Goal: Transaction & Acquisition: Book appointment/travel/reservation

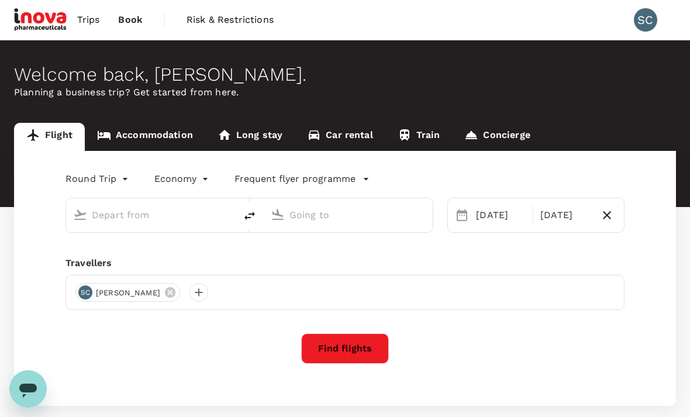
type input "oneway"
type input "[GEOGRAPHIC_DATA], [GEOGRAPHIC_DATA] (any)"
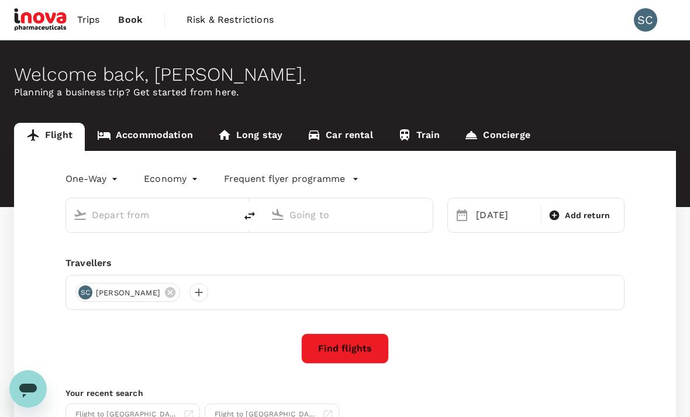
type input "[GEOGRAPHIC_DATA], [GEOGRAPHIC_DATA] (any)"
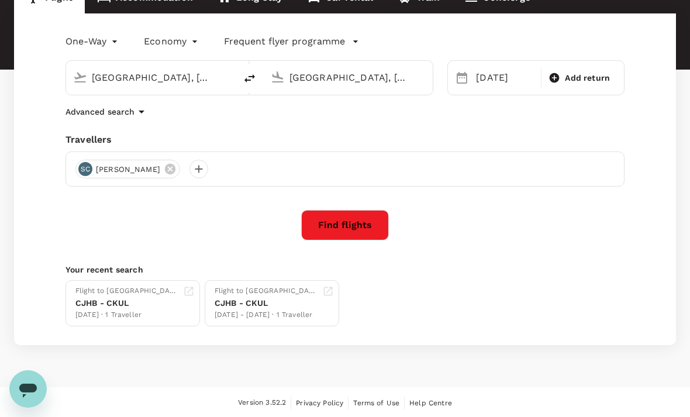
scroll to position [137, 0]
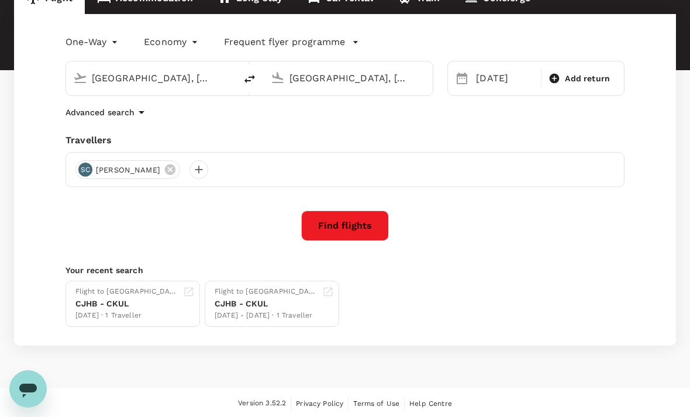
click at [117, 300] on div "CJHB - CKUL" at bounding box center [126, 304] width 103 height 12
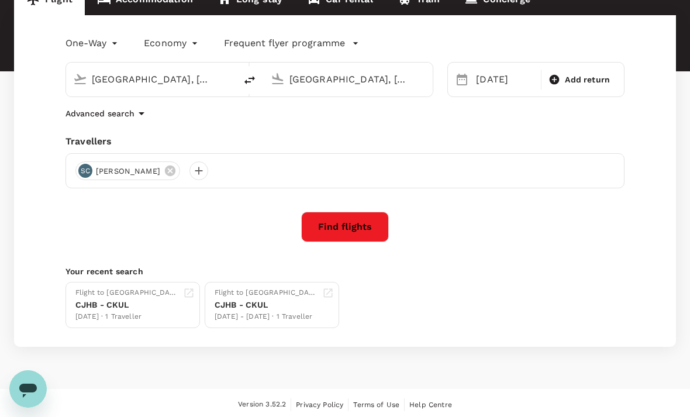
click at [342, 222] on button "Find flights" at bounding box center [345, 227] width 88 height 30
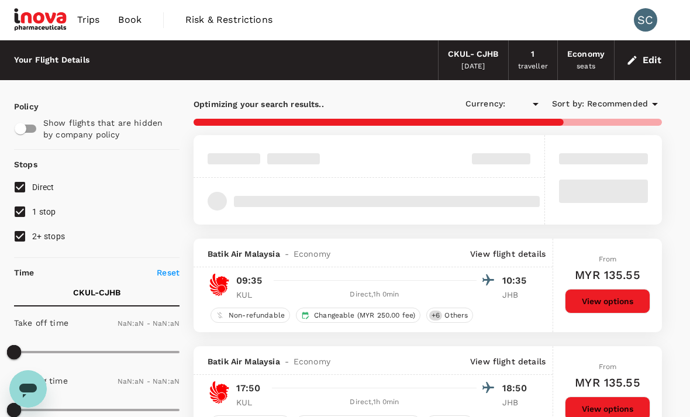
type input "MYR"
type input "1440"
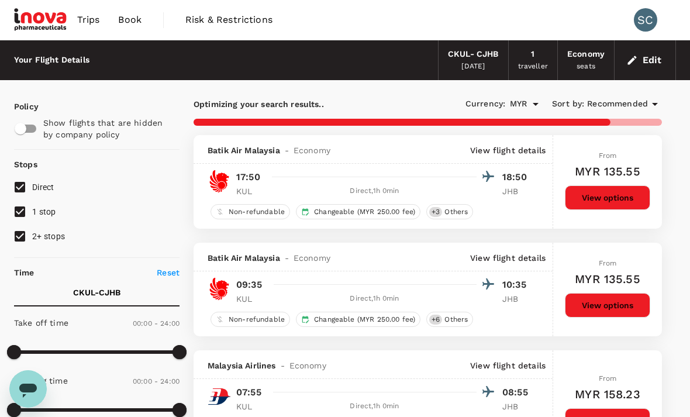
click at [488, 51] on div "CKUL - CJHB" at bounding box center [473, 54] width 51 height 13
click at [474, 60] on div "CKUL - CJHB" at bounding box center [473, 54] width 51 height 13
click at [484, 51] on div "CKUL - CJHB" at bounding box center [473, 54] width 51 height 13
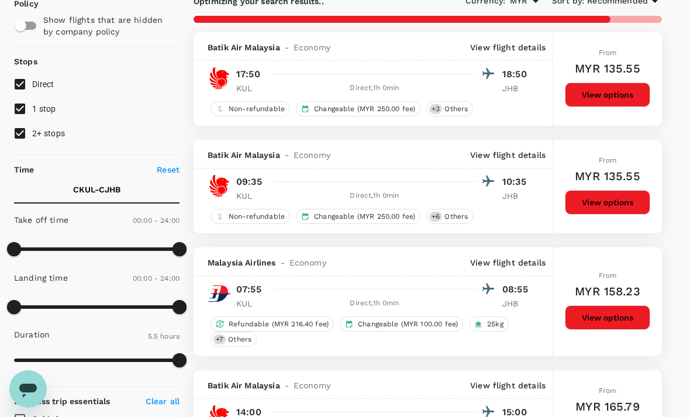
scroll to position [58, 0]
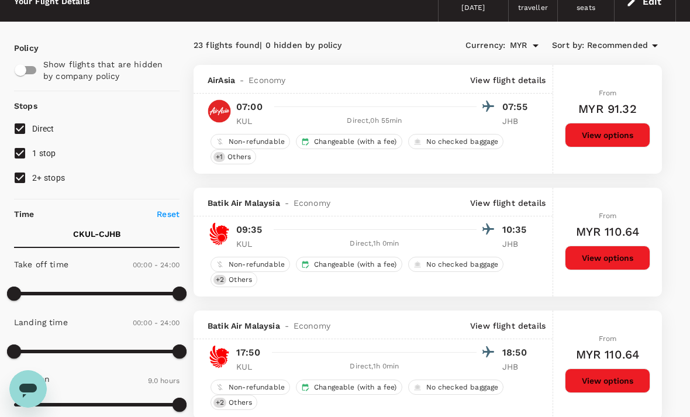
type input "540"
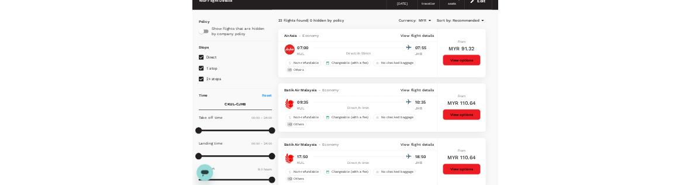
scroll to position [0, 0]
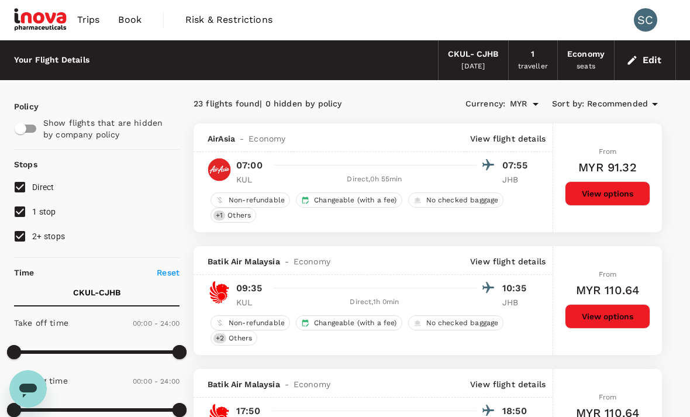
click at [129, 22] on span "Book" at bounding box center [129, 20] width 23 height 14
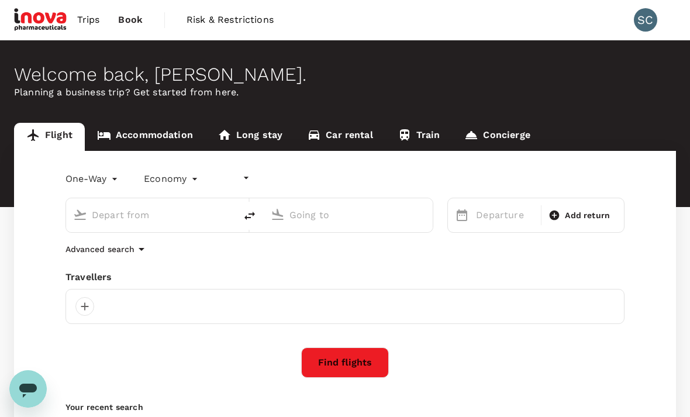
type input "undefined, undefined (any)"
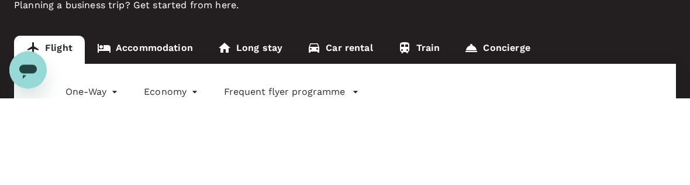
type input "[GEOGRAPHIC_DATA], [GEOGRAPHIC_DATA] (any)"
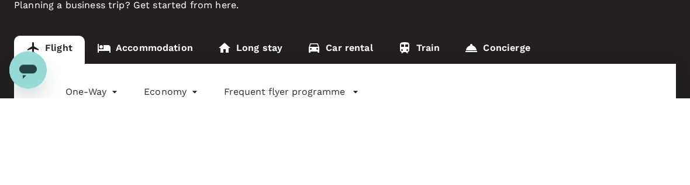
type input "[GEOGRAPHIC_DATA], [GEOGRAPHIC_DATA] (any)"
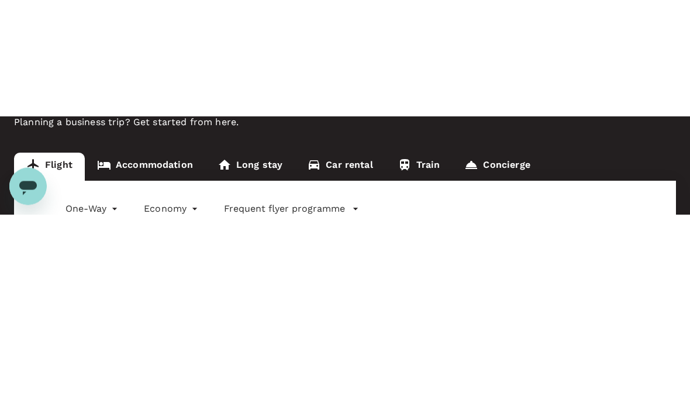
scroll to position [87, 0]
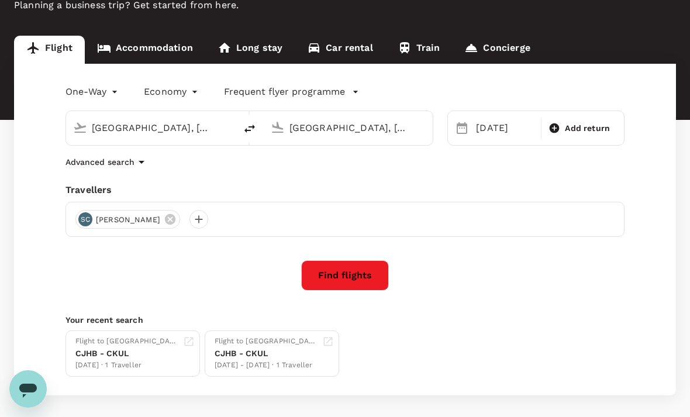
click at [485, 127] on div "[DATE]" at bounding box center [504, 127] width 67 height 23
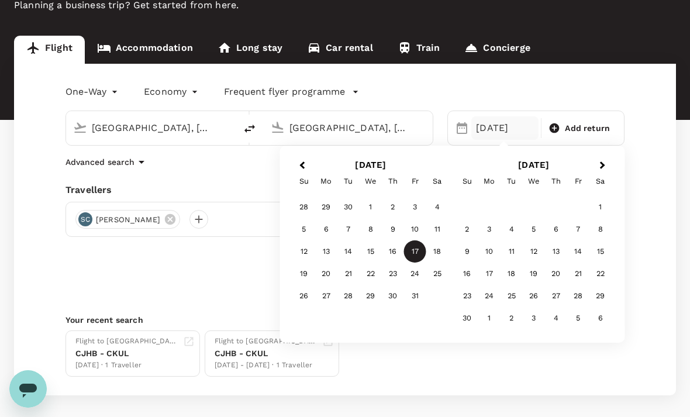
click at [354, 250] on div "14" at bounding box center [348, 251] width 22 height 22
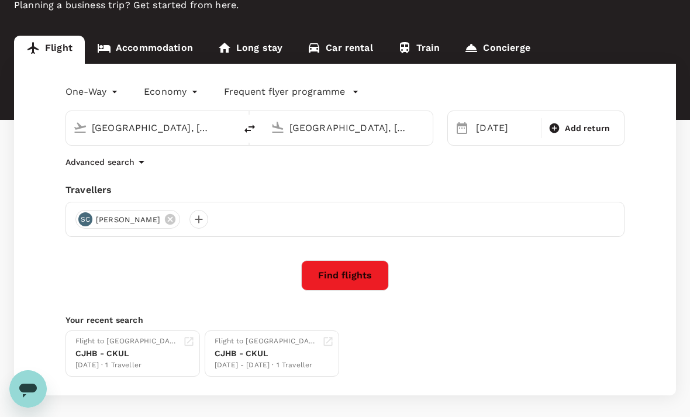
click at [352, 267] on button "Find flights" at bounding box center [345, 275] width 88 height 30
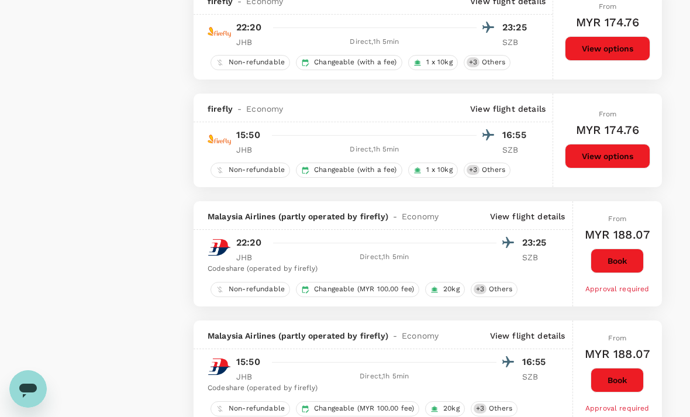
scroll to position [1353, 0]
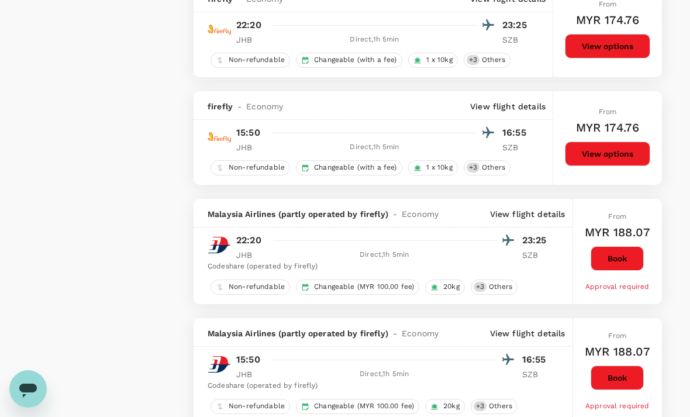
click at [599, 150] on button "View options" at bounding box center [607, 153] width 85 height 25
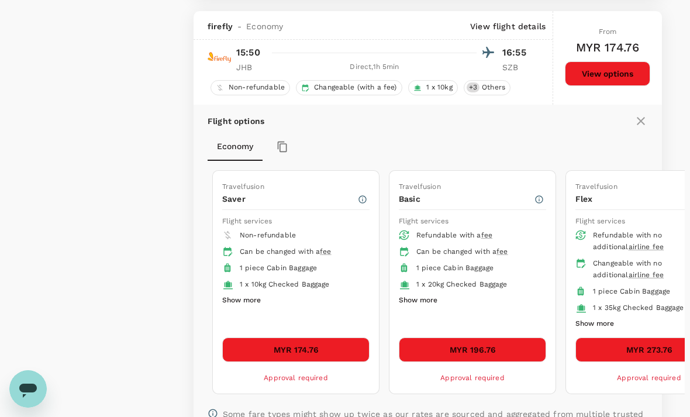
scroll to position [1443, 0]
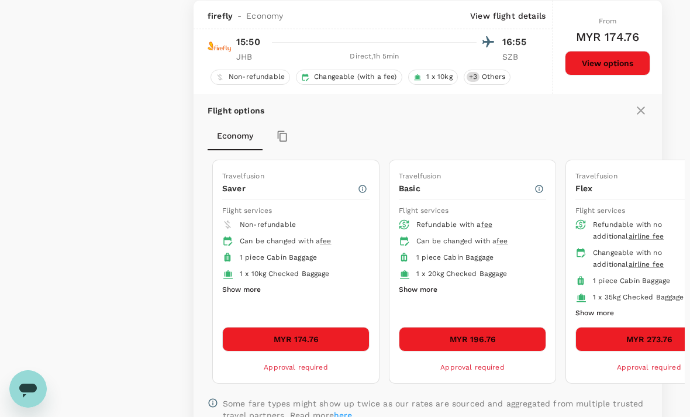
click at [460, 338] on button "MYR 196.76" at bounding box center [472, 339] width 147 height 25
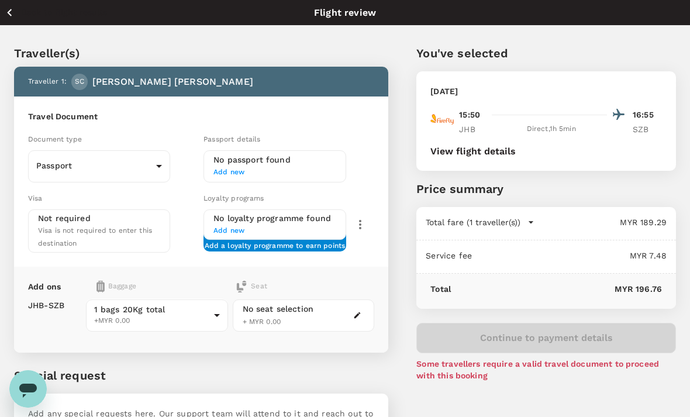
click at [136, 167] on body "Back to flight results Flight review Traveller(s) Traveller 1 : SC Shirley Chon…" at bounding box center [345, 257] width 690 height 514
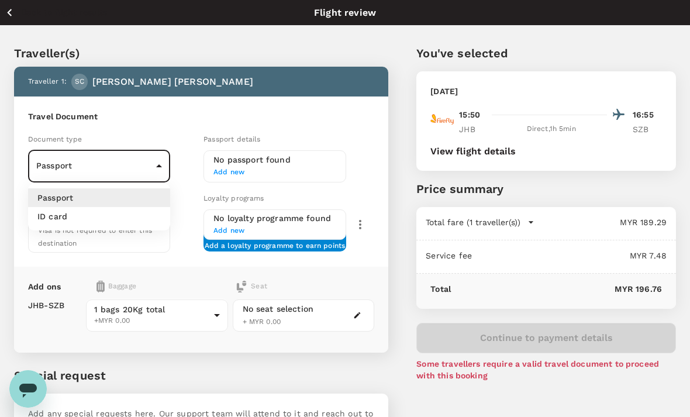
click at [125, 216] on li "ID card" at bounding box center [99, 216] width 142 height 19
type input "Id card"
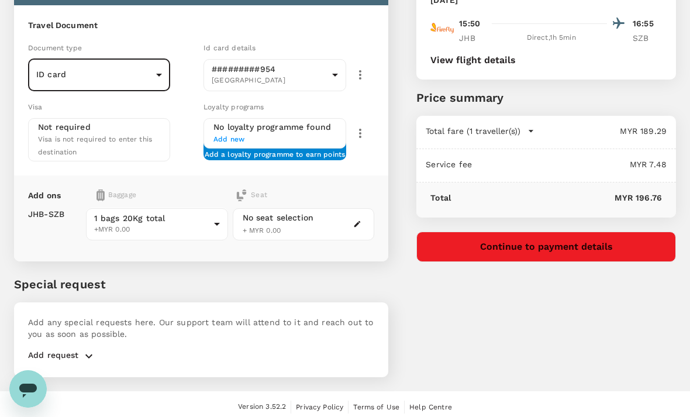
scroll to position [91, 0]
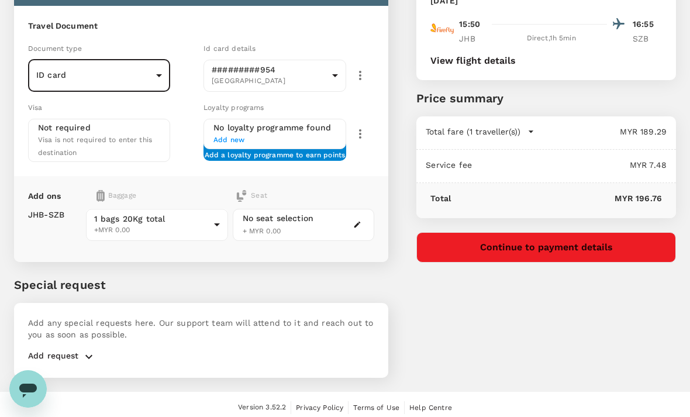
click at [90, 354] on icon "button" at bounding box center [88, 356] width 7 height 4
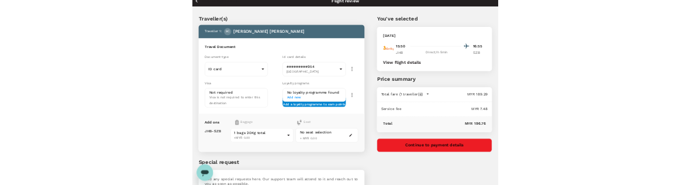
scroll to position [0, 0]
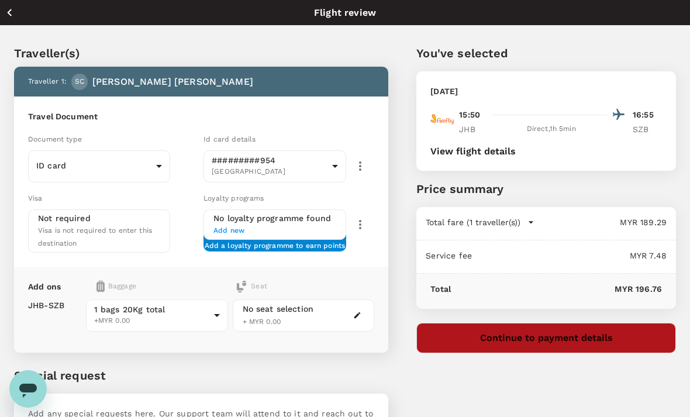
click at [522, 331] on button "Continue to payment details" at bounding box center [546, 338] width 260 height 30
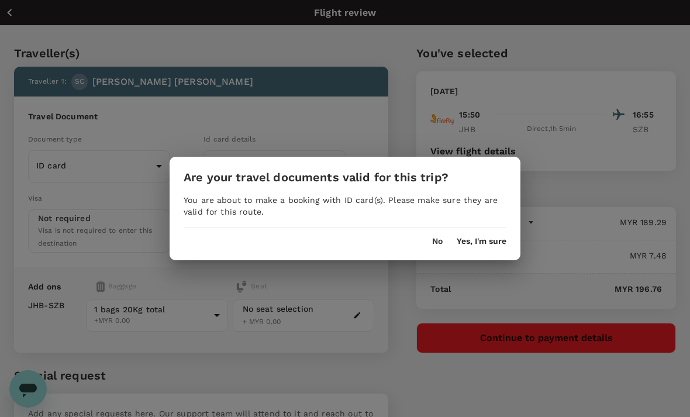
click at [481, 246] on button "Yes, I'm sure" at bounding box center [482, 241] width 50 height 9
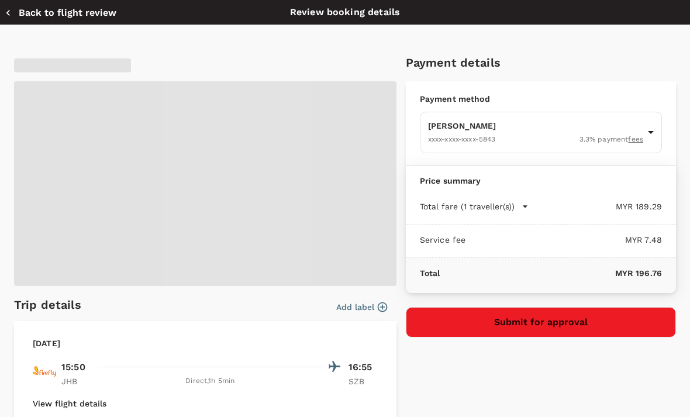
type input "9f5a9dea-aaef-4bfb-ac2d-f6f3e6fed5be"
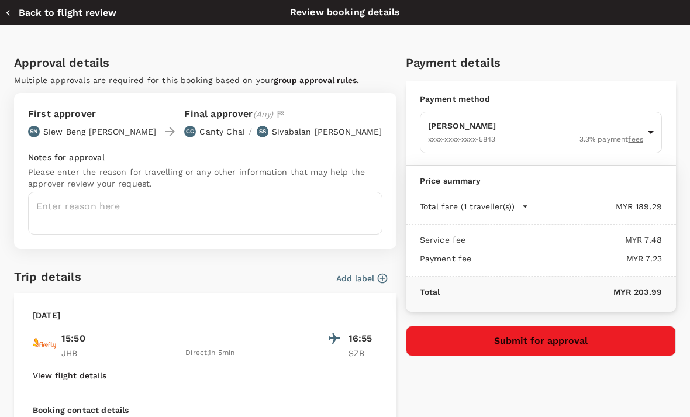
click at [135, 216] on textarea at bounding box center [205, 213] width 354 height 43
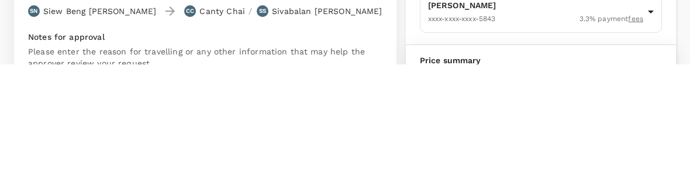
scroll to position [120, 0]
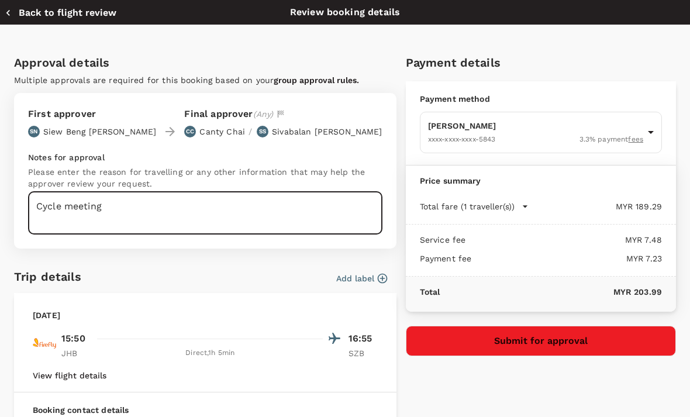
click at [37, 206] on textarea "Cycle meeting" at bounding box center [205, 213] width 354 height 43
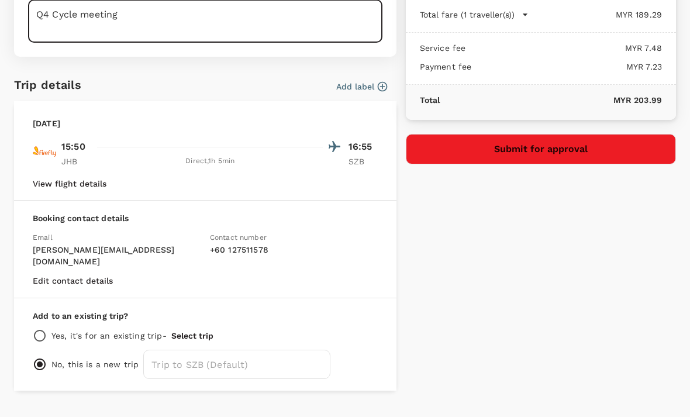
scroll to position [191, 0]
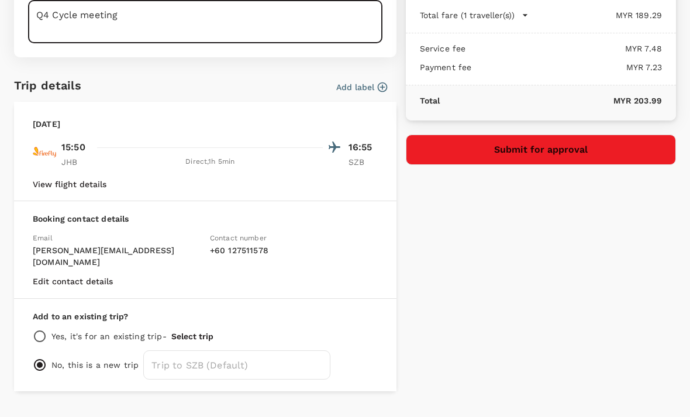
type textarea "Q4 Cycle meeting"
click at [542, 148] on button "Submit for approval" at bounding box center [541, 149] width 270 height 30
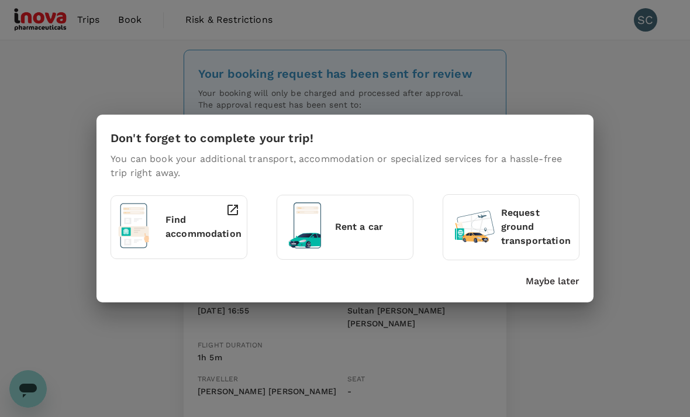
click at [305, 361] on div "Don't forget to complete your trip! You can book your additional transport, acc…" at bounding box center [345, 208] width 690 height 417
click at [554, 288] on p "Maybe later" at bounding box center [553, 281] width 54 height 14
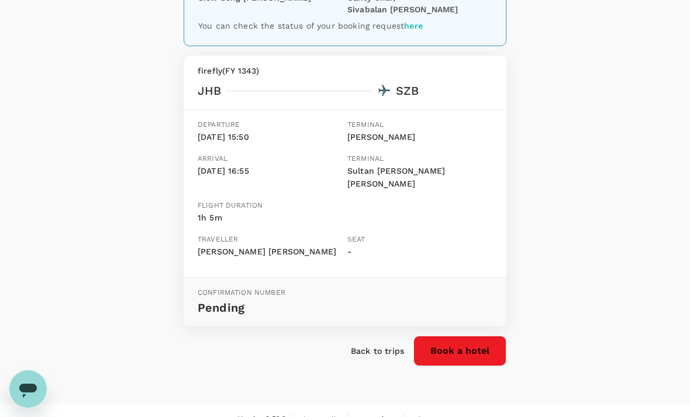
scroll to position [139, 0]
click at [380, 345] on p "Back to trips" at bounding box center [377, 351] width 53 height 12
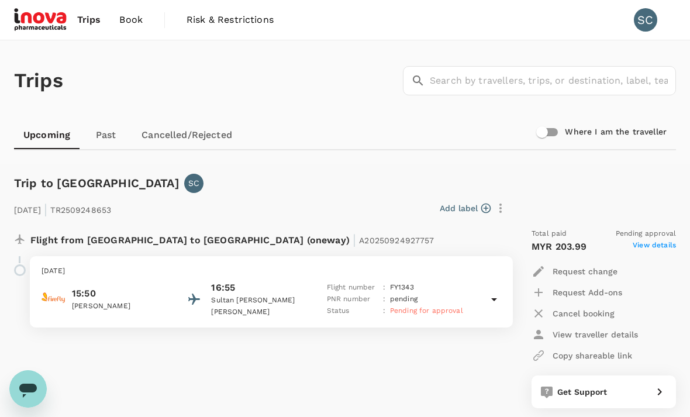
click at [132, 23] on span "Book" at bounding box center [130, 20] width 23 height 14
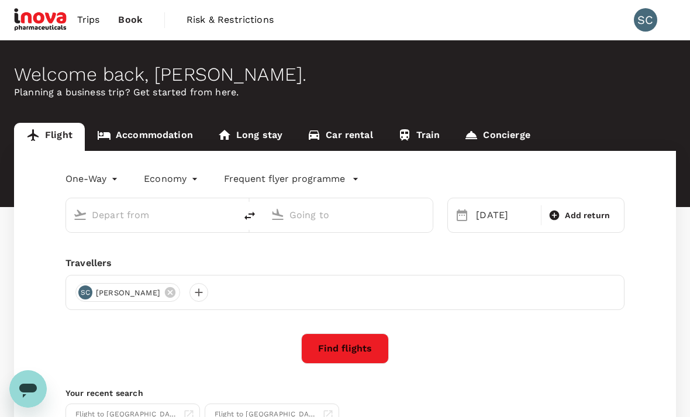
type input "[GEOGRAPHIC_DATA], [GEOGRAPHIC_DATA] (any)"
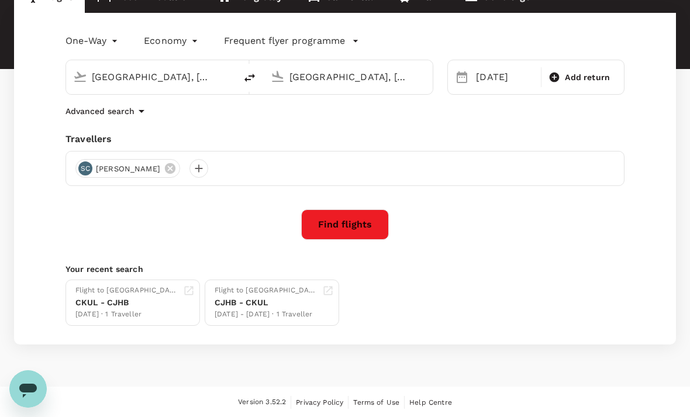
scroll to position [137, 0]
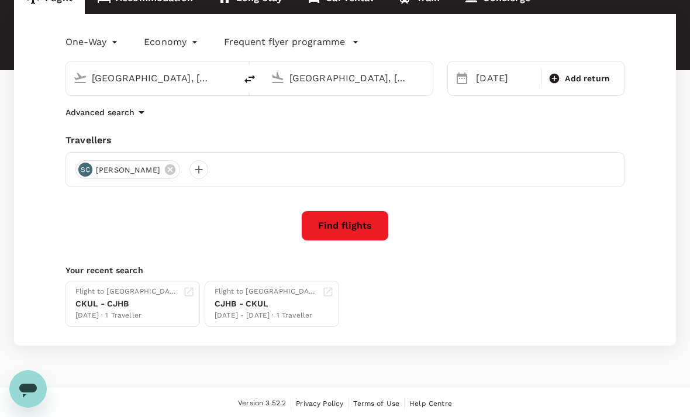
click at [128, 299] on div "CKUL - CJHB" at bounding box center [126, 304] width 103 height 12
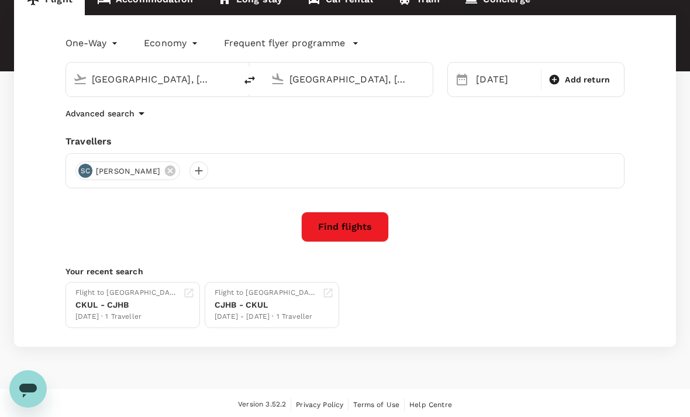
click at [192, 292] on icon at bounding box center [189, 293] width 12 height 12
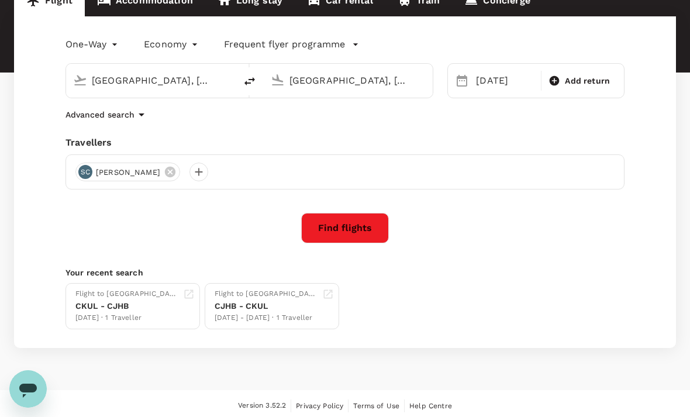
click at [249, 86] on icon "delete" at bounding box center [250, 81] width 14 height 14
type input "[GEOGRAPHIC_DATA], [GEOGRAPHIC_DATA] (any)"
click at [484, 83] on div "[DATE]" at bounding box center [504, 80] width 67 height 23
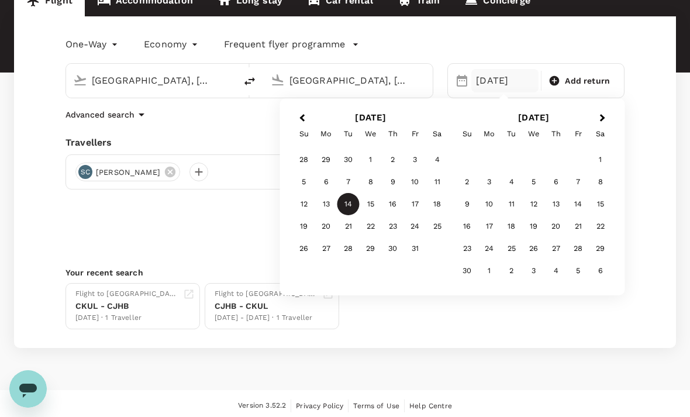
click at [412, 205] on div "17" at bounding box center [415, 204] width 22 height 22
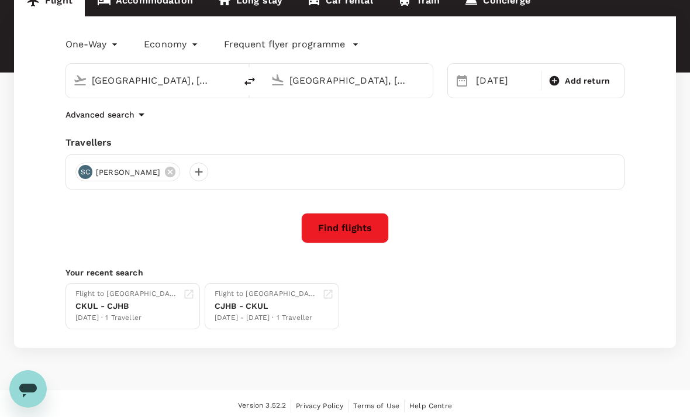
click at [347, 224] on button "Find flights" at bounding box center [345, 228] width 88 height 30
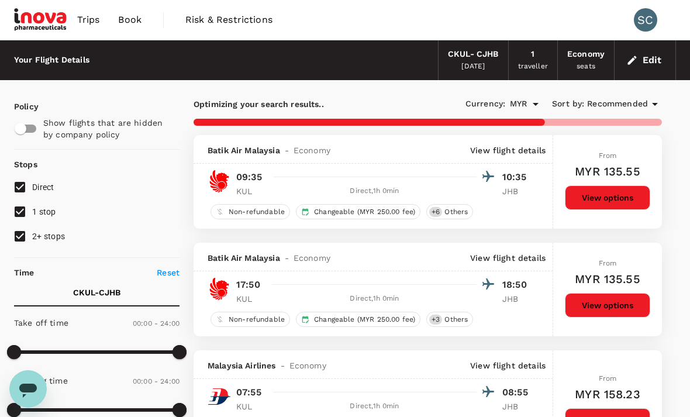
type input "540"
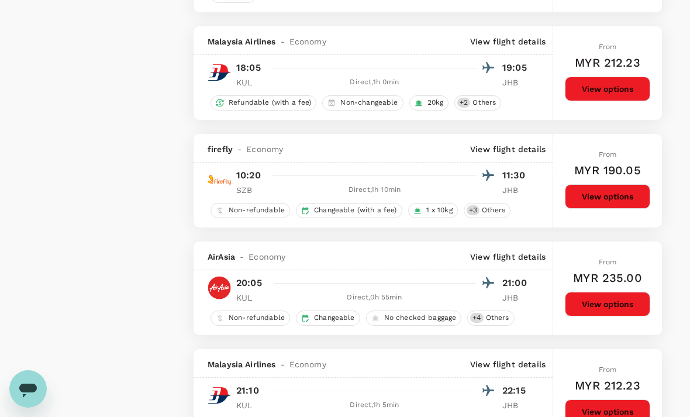
scroll to position [1314, 0]
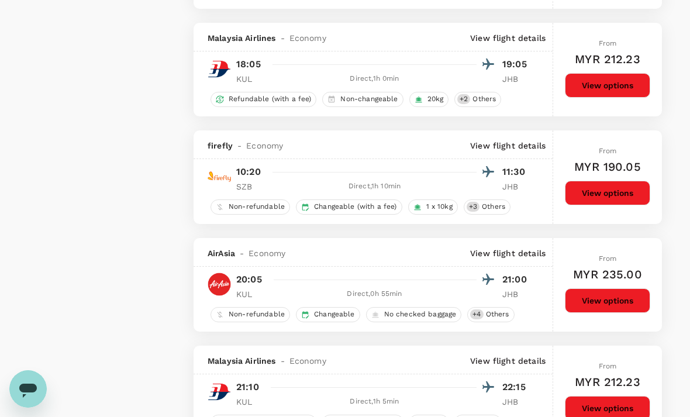
click at [607, 299] on button "View options" at bounding box center [607, 300] width 85 height 25
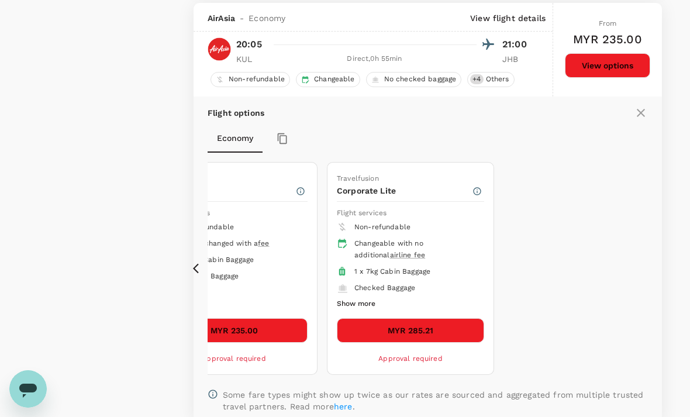
scroll to position [1548, 0]
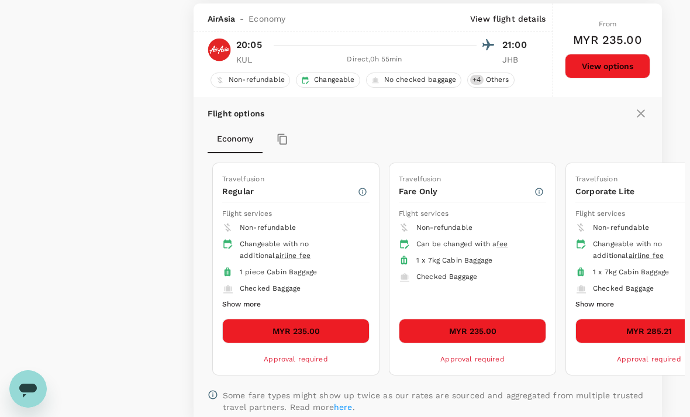
click at [257, 297] on button "Show more" at bounding box center [241, 304] width 39 height 15
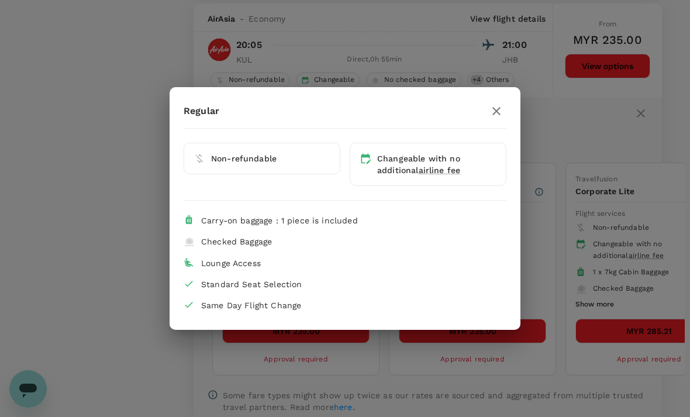
click at [504, 121] on button "button" at bounding box center [496, 111] width 20 height 20
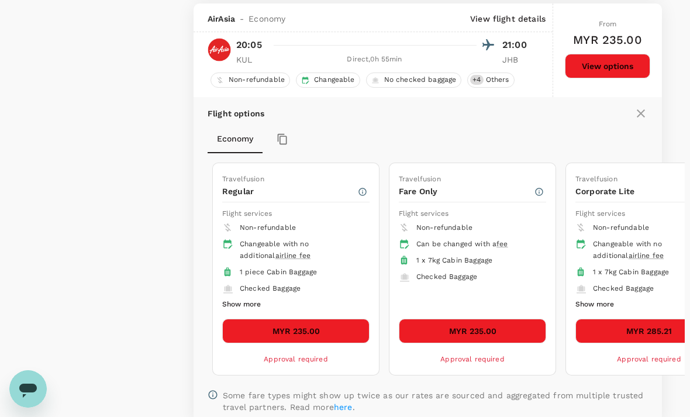
click at [298, 329] on button "MYR 235.00" at bounding box center [295, 331] width 147 height 25
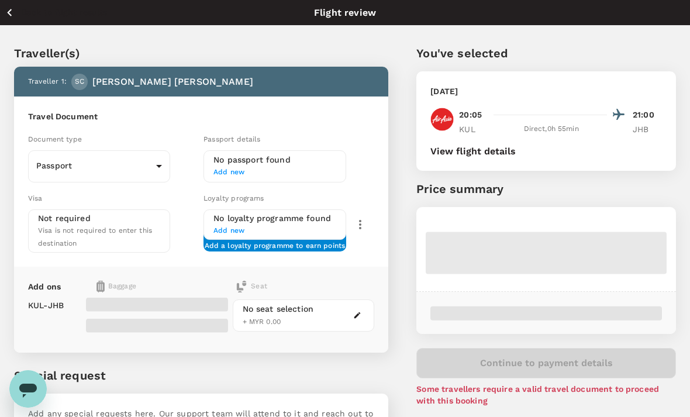
click at [152, 165] on body "Back to flight results Flight review Traveller(s) Traveller 1 : SC [PERSON_NAME…" at bounding box center [345, 257] width 690 height 514
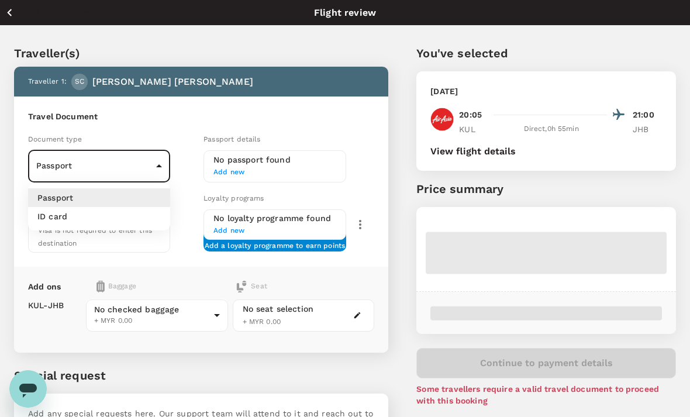
click at [122, 219] on li "ID card" at bounding box center [99, 216] width 142 height 19
type input "Id card"
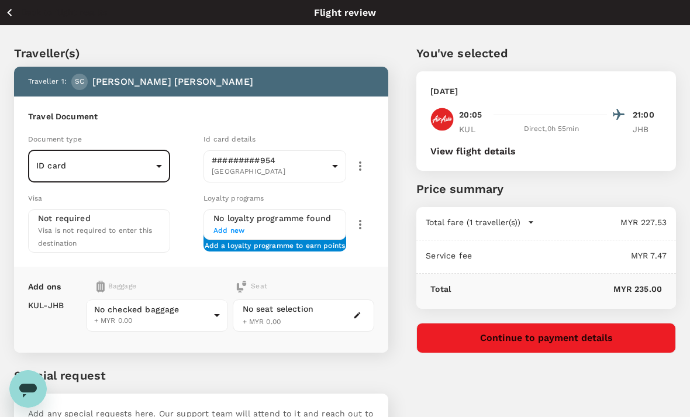
click at [212, 307] on body "Back to flight results Flight review Traveller(s) Traveller 1 : SC [PERSON_NAME…" at bounding box center [345, 257] width 690 height 514
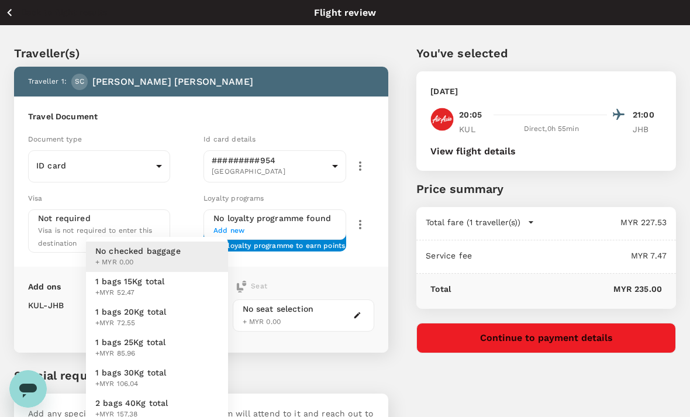
click at [150, 317] on span "+MYR 72.55" at bounding box center [130, 323] width 71 height 12
type input "2 - 72.55"
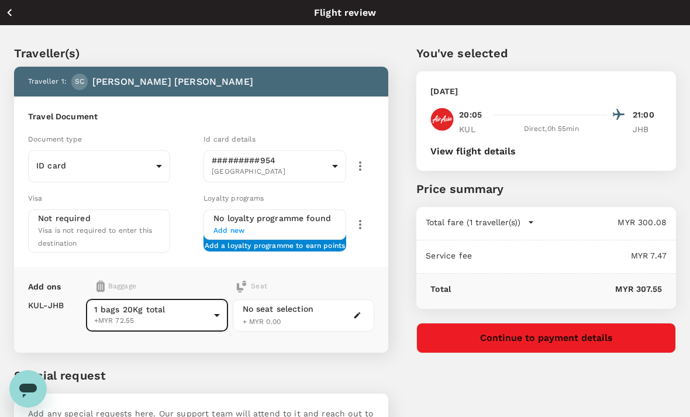
click at [18, 15] on button "Back to flight results" at bounding box center [56, 12] width 102 height 15
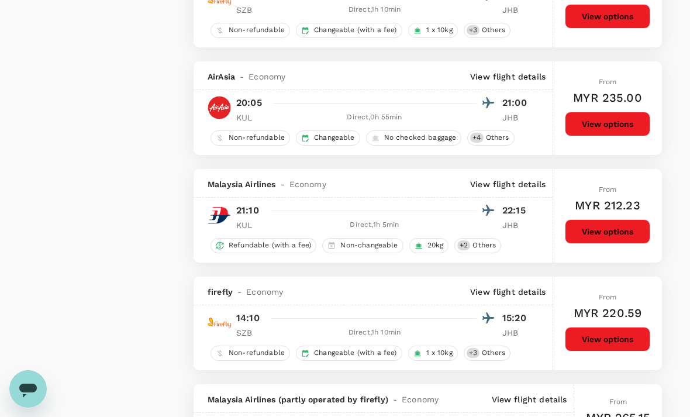
scroll to position [1491, 0]
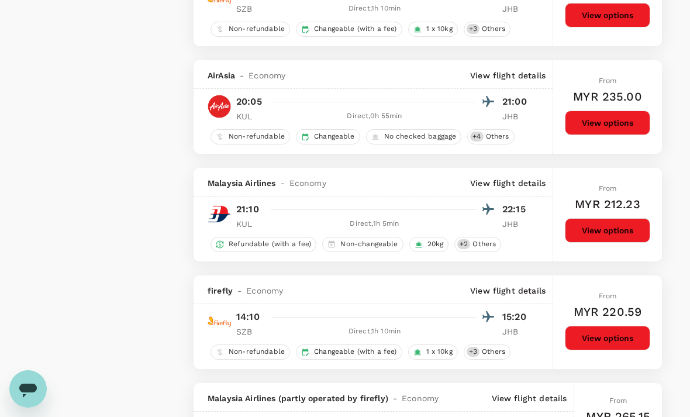
click at [615, 126] on button "View options" at bounding box center [607, 122] width 85 height 25
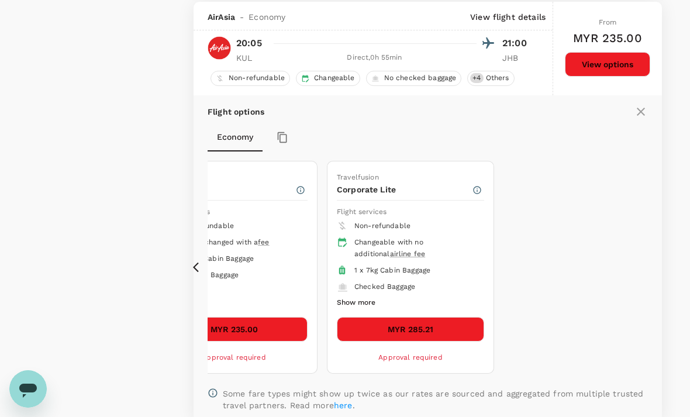
scroll to position [1548, 0]
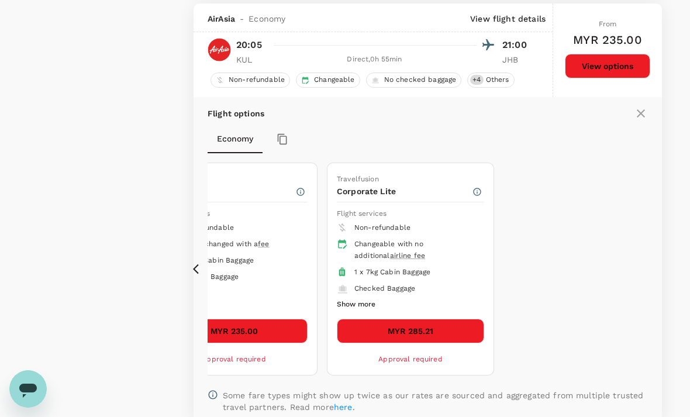
click at [381, 330] on button "MYR 285.21" at bounding box center [410, 331] width 147 height 25
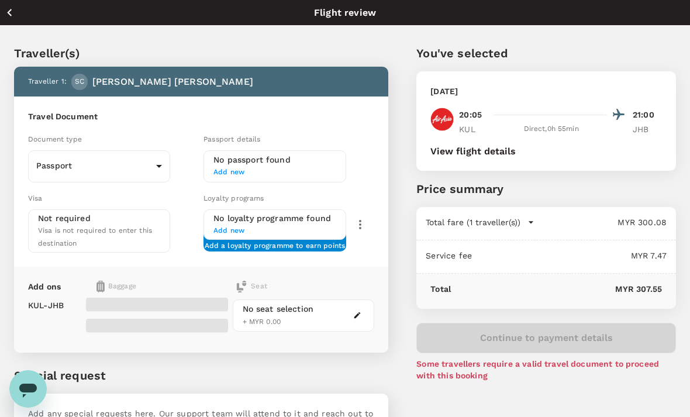
click at [151, 156] on body "Back to flight results Flight review Traveller(s) Traveller 1 : SC [PERSON_NAME…" at bounding box center [345, 257] width 690 height 514
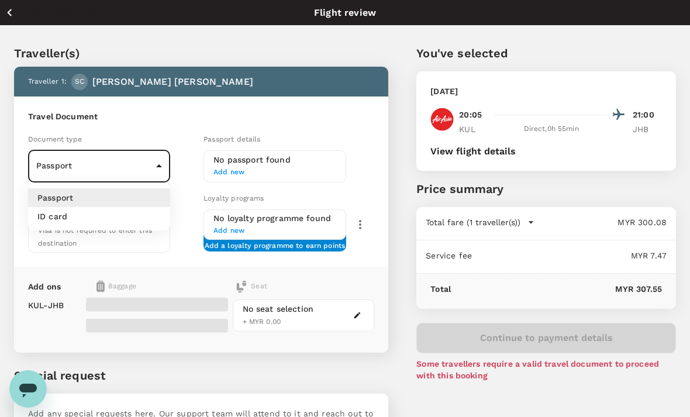
click at [133, 210] on li "ID card" at bounding box center [99, 216] width 142 height 19
type input "Id card"
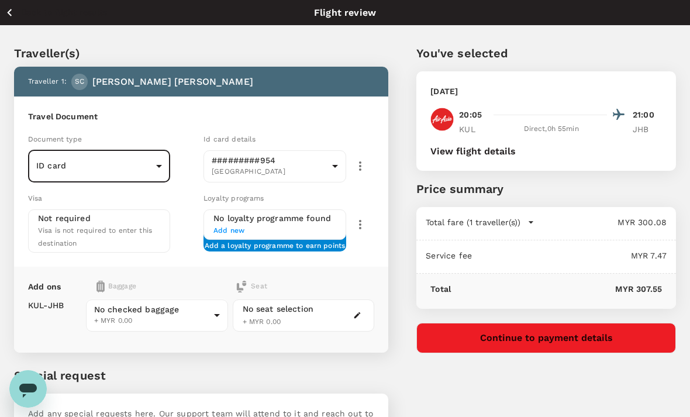
click at [214, 317] on body "Back to flight results Flight review Traveller(s) Traveller 1 : SC [PERSON_NAME…" at bounding box center [345, 257] width 690 height 514
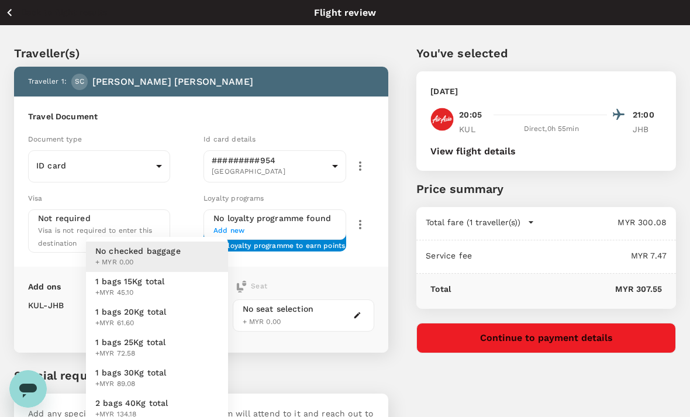
click at [165, 319] on span "+MYR 61.60" at bounding box center [130, 323] width 71 height 12
type input "2 - 61.6"
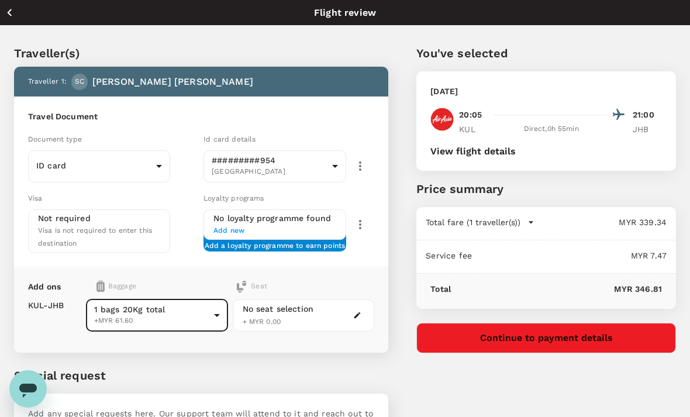
click at [297, 311] on div "No seat selection + MYR 0.00" at bounding box center [278, 315] width 71 height 25
click at [355, 311] on icon "button" at bounding box center [357, 315] width 8 height 8
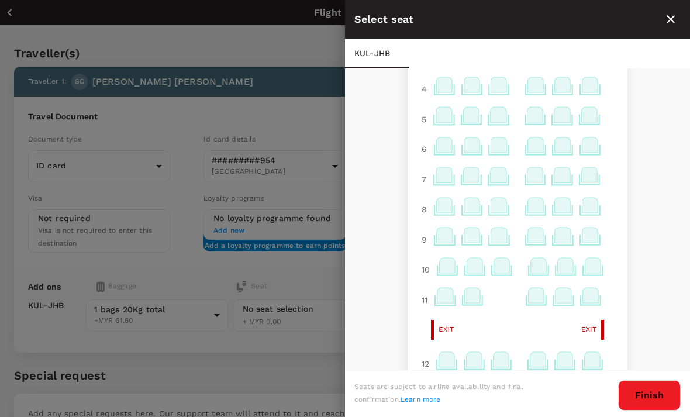
scroll to position [108, 0]
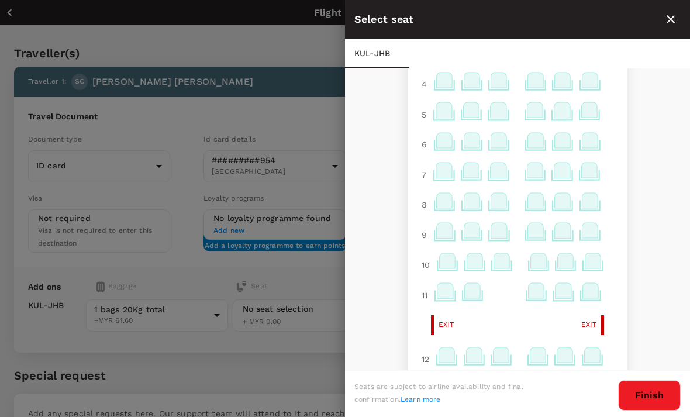
click at [502, 266] on icon at bounding box center [502, 260] width 16 height 15
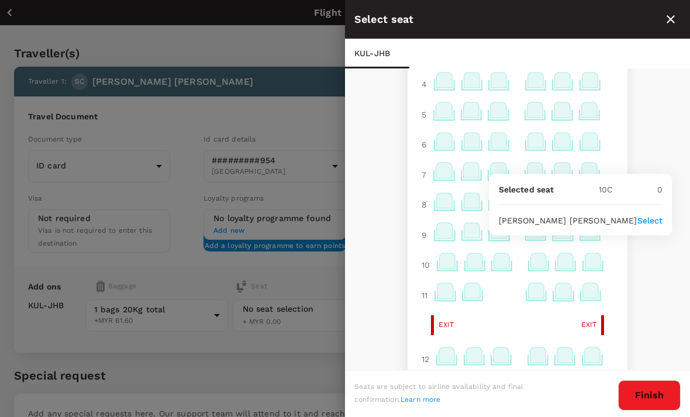
click at [649, 226] on p "Select" at bounding box center [650, 220] width 26 height 12
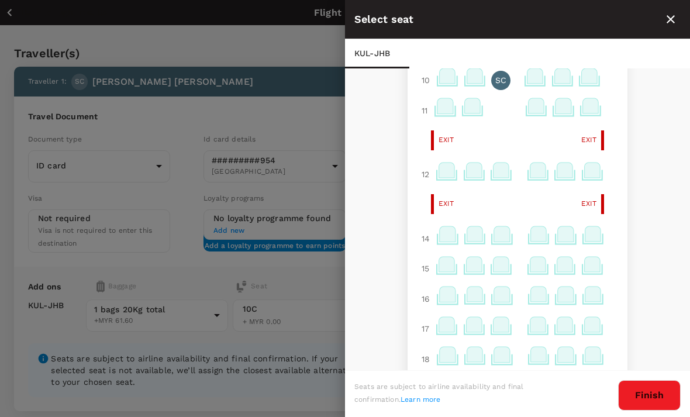
click at [652, 410] on button "Finish" at bounding box center [649, 395] width 63 height 30
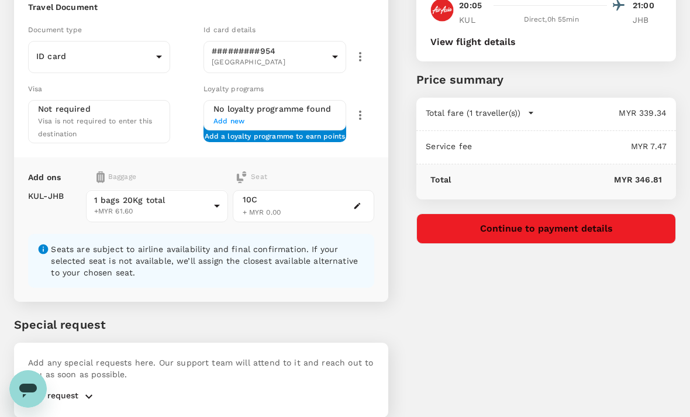
scroll to position [109, 0]
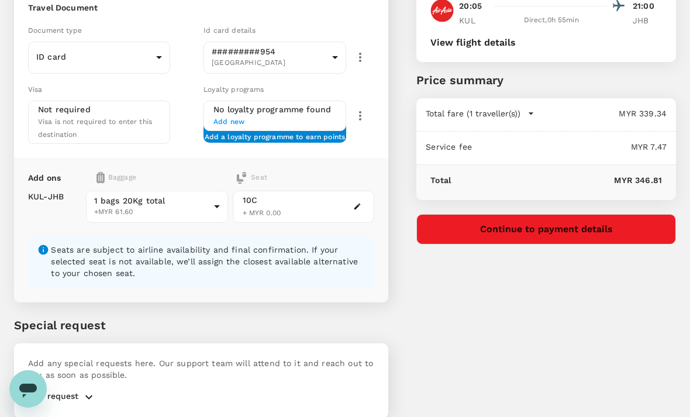
click at [592, 224] on button "Continue to payment details" at bounding box center [546, 229] width 260 height 30
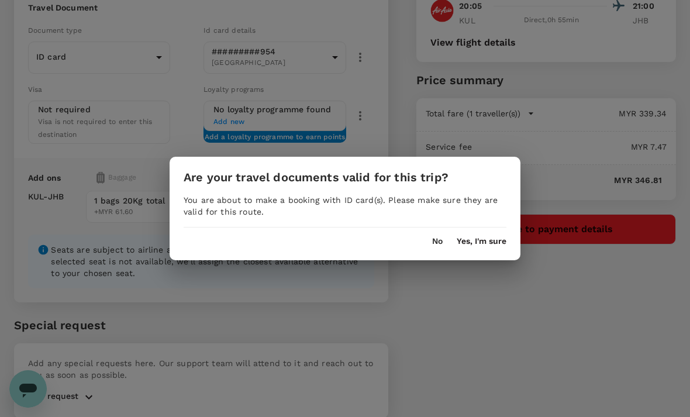
click at [482, 246] on button "Yes, I'm sure" at bounding box center [482, 241] width 50 height 9
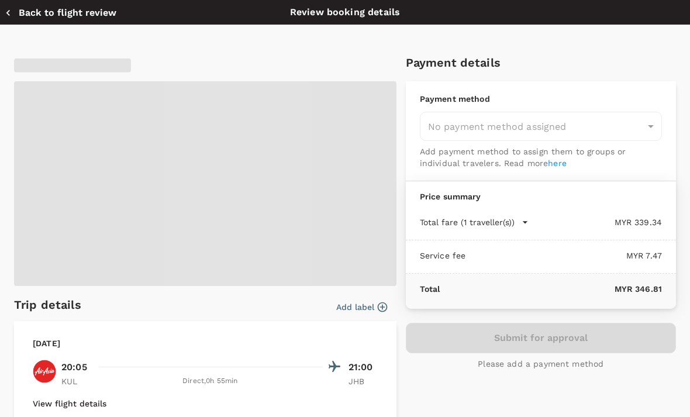
type input "9f5a9dea-aaef-4bfb-ac2d-f6f3e6fed5be"
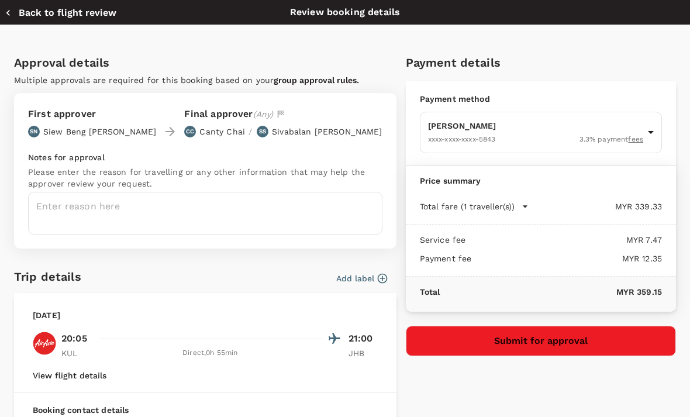
click at [125, 205] on textarea at bounding box center [205, 213] width 354 height 43
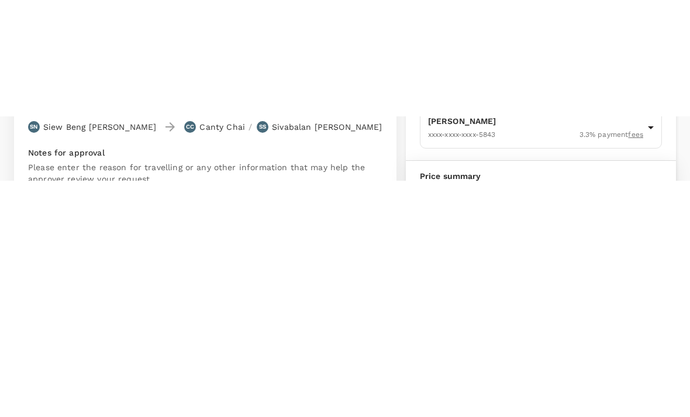
scroll to position [149, 0]
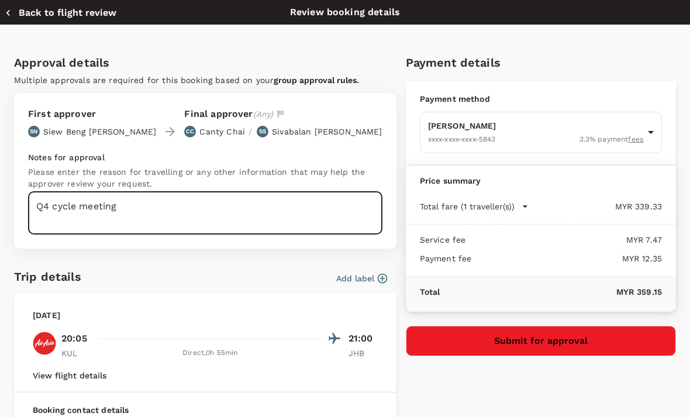
type textarea "Q4 cycle meeting"
click at [553, 341] on button "Submit for approval" at bounding box center [541, 341] width 270 height 30
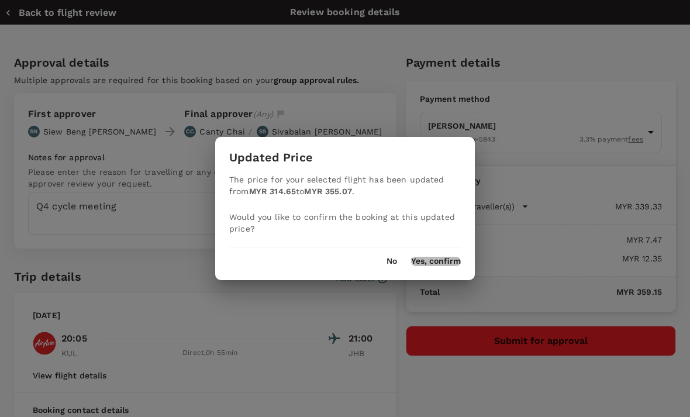
click at [428, 260] on button "Yes, confirm" at bounding box center [436, 261] width 50 height 9
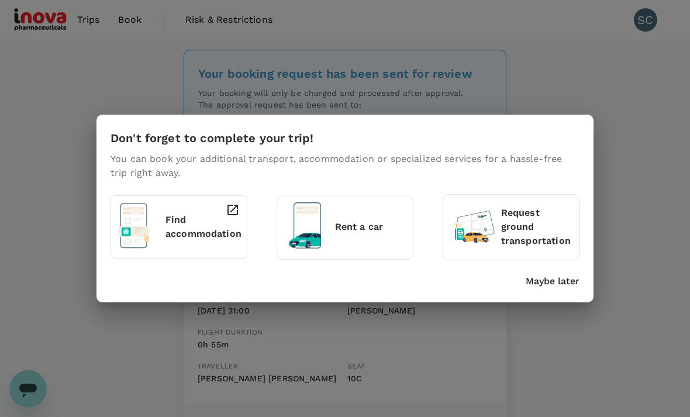
click at [550, 284] on p "Maybe later" at bounding box center [553, 281] width 54 height 14
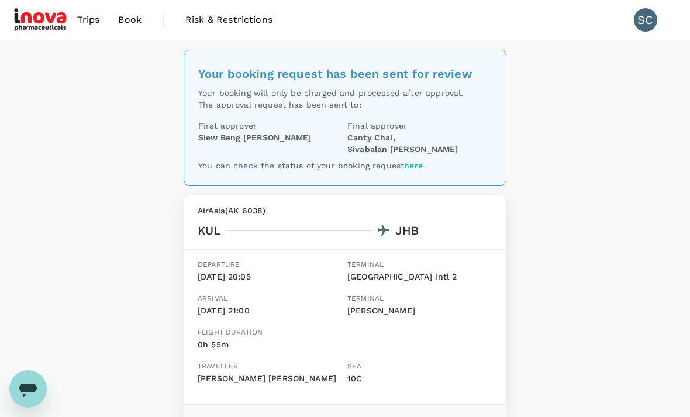
click at [125, 37] on link "Book" at bounding box center [130, 20] width 42 height 40
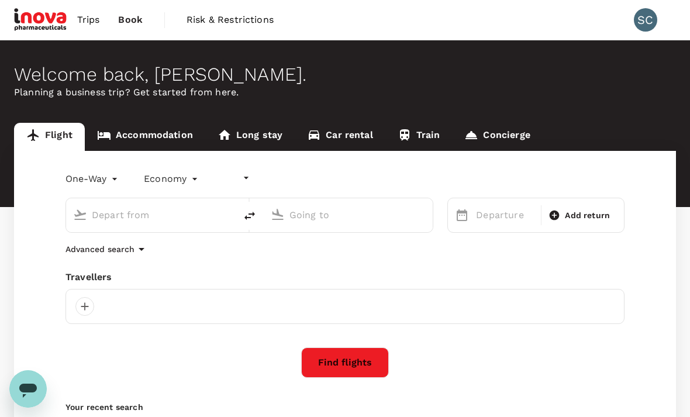
type input "undefined, undefined (any)"
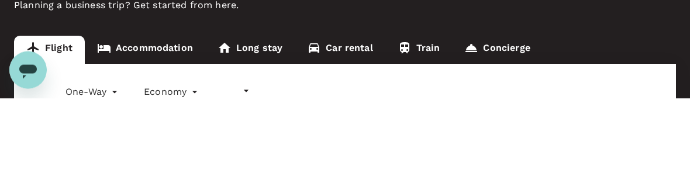
type input "[GEOGRAPHIC_DATA], [GEOGRAPHIC_DATA] (any)"
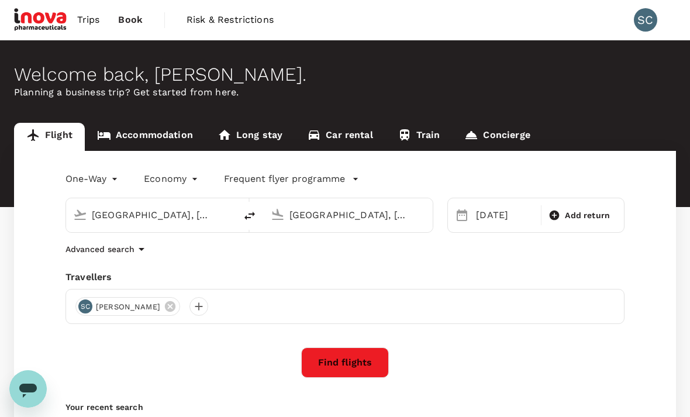
click at [78, 19] on span "Trips" at bounding box center [88, 20] width 23 height 14
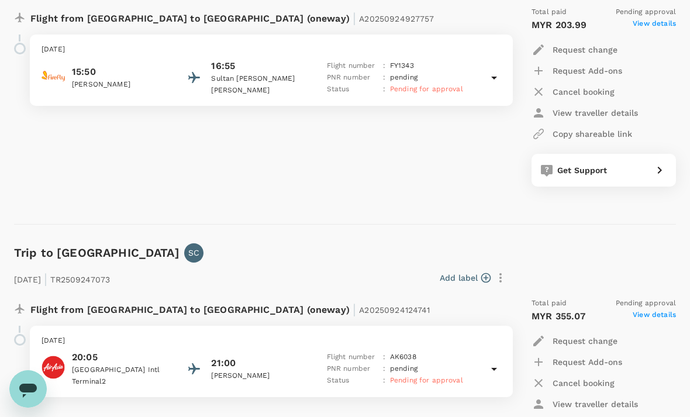
scroll to position [204, 0]
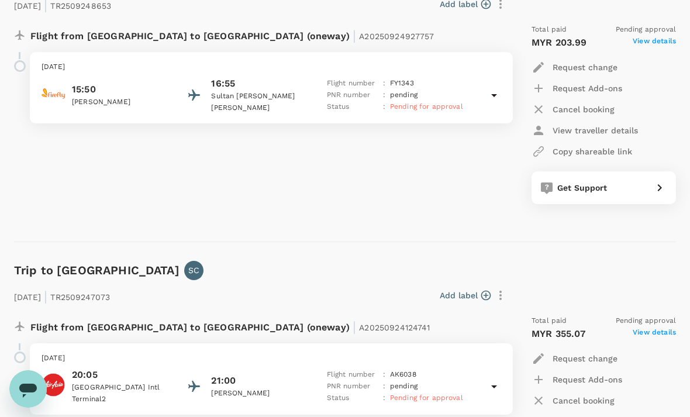
click at [654, 40] on span "View details" at bounding box center [654, 43] width 43 height 14
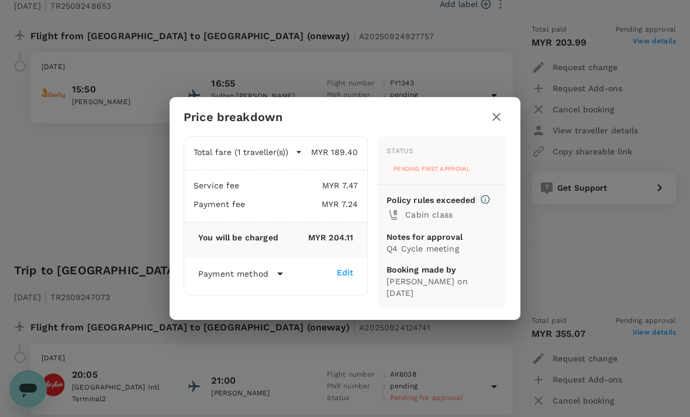
click at [493, 124] on icon "button" at bounding box center [496, 117] width 14 height 14
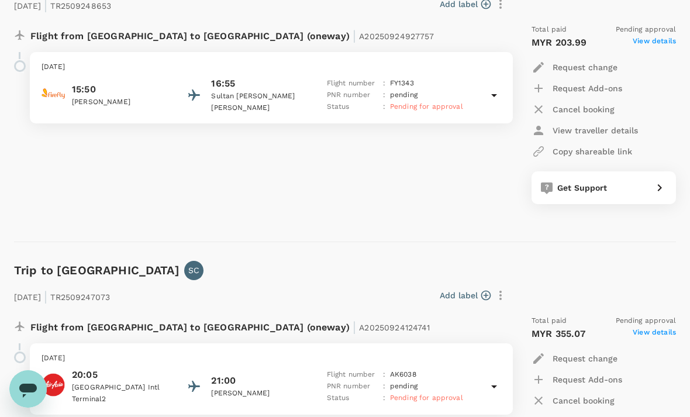
click at [653, 337] on span "View details" at bounding box center [654, 334] width 43 height 14
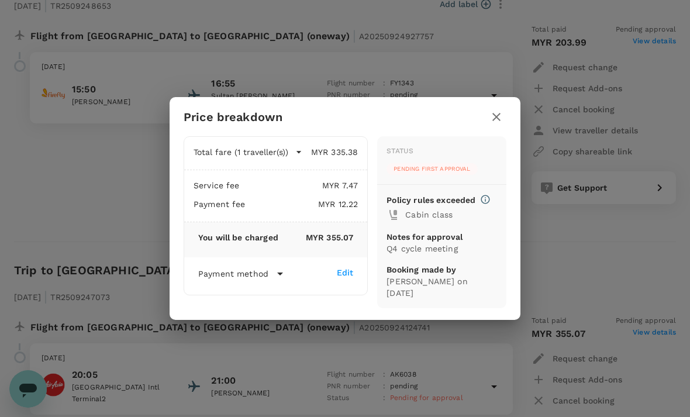
click at [269, 281] on div "Payment method" at bounding box center [267, 274] width 139 height 14
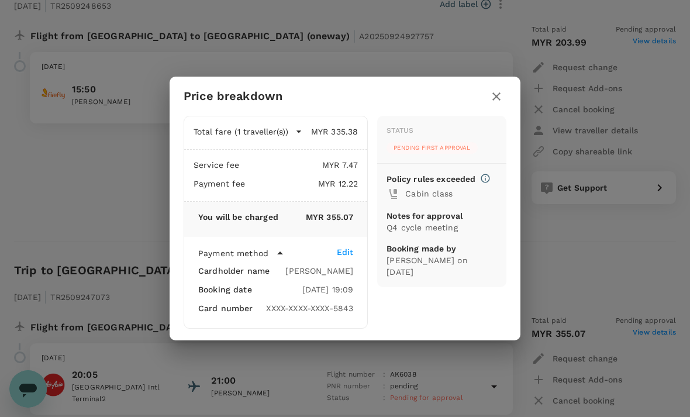
click at [489, 99] on icon "button" at bounding box center [496, 96] width 14 height 14
